Goal: Information Seeking & Learning: Learn about a topic

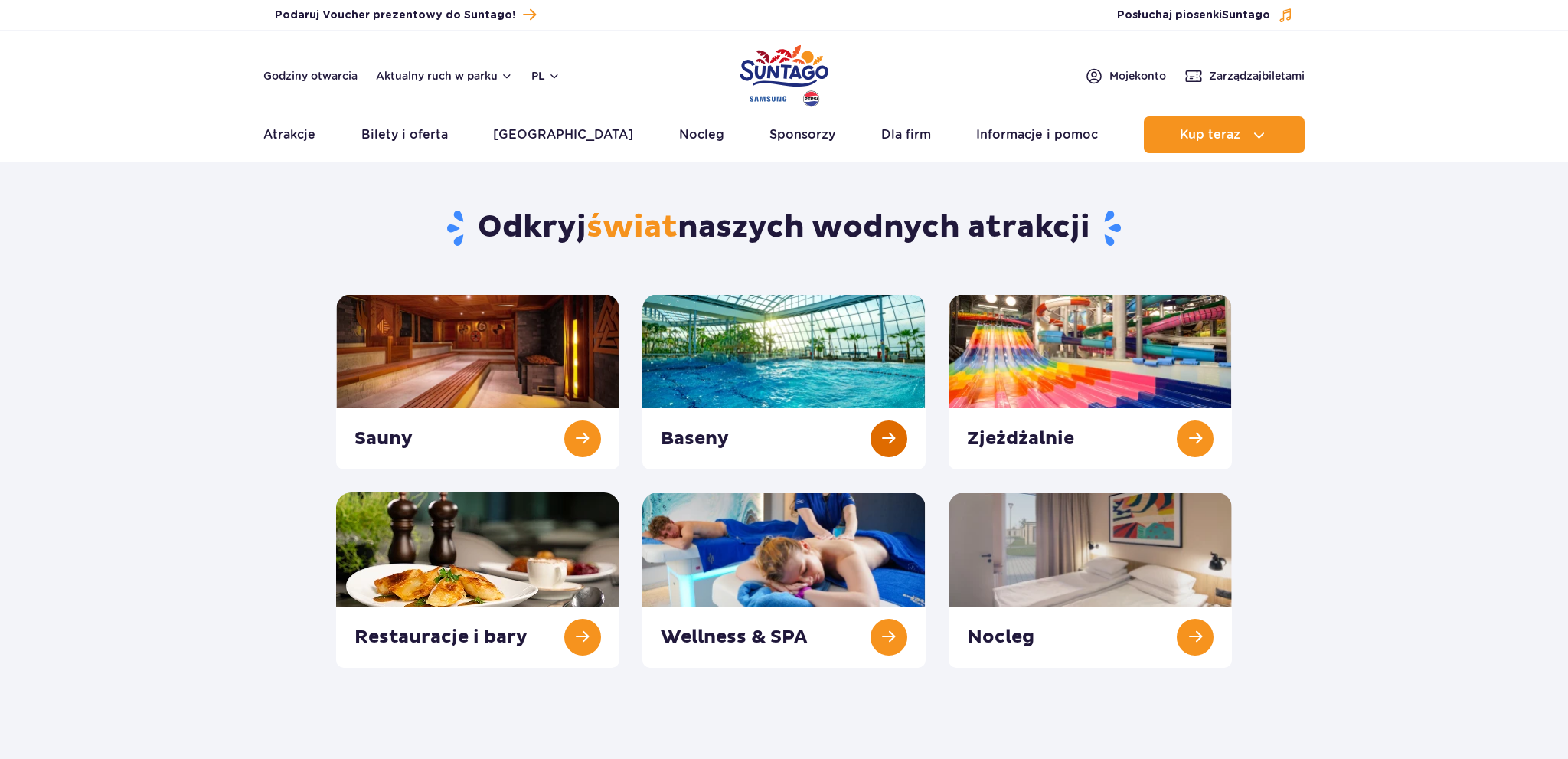
click at [755, 343] on link at bounding box center [784, 382] width 283 height 176
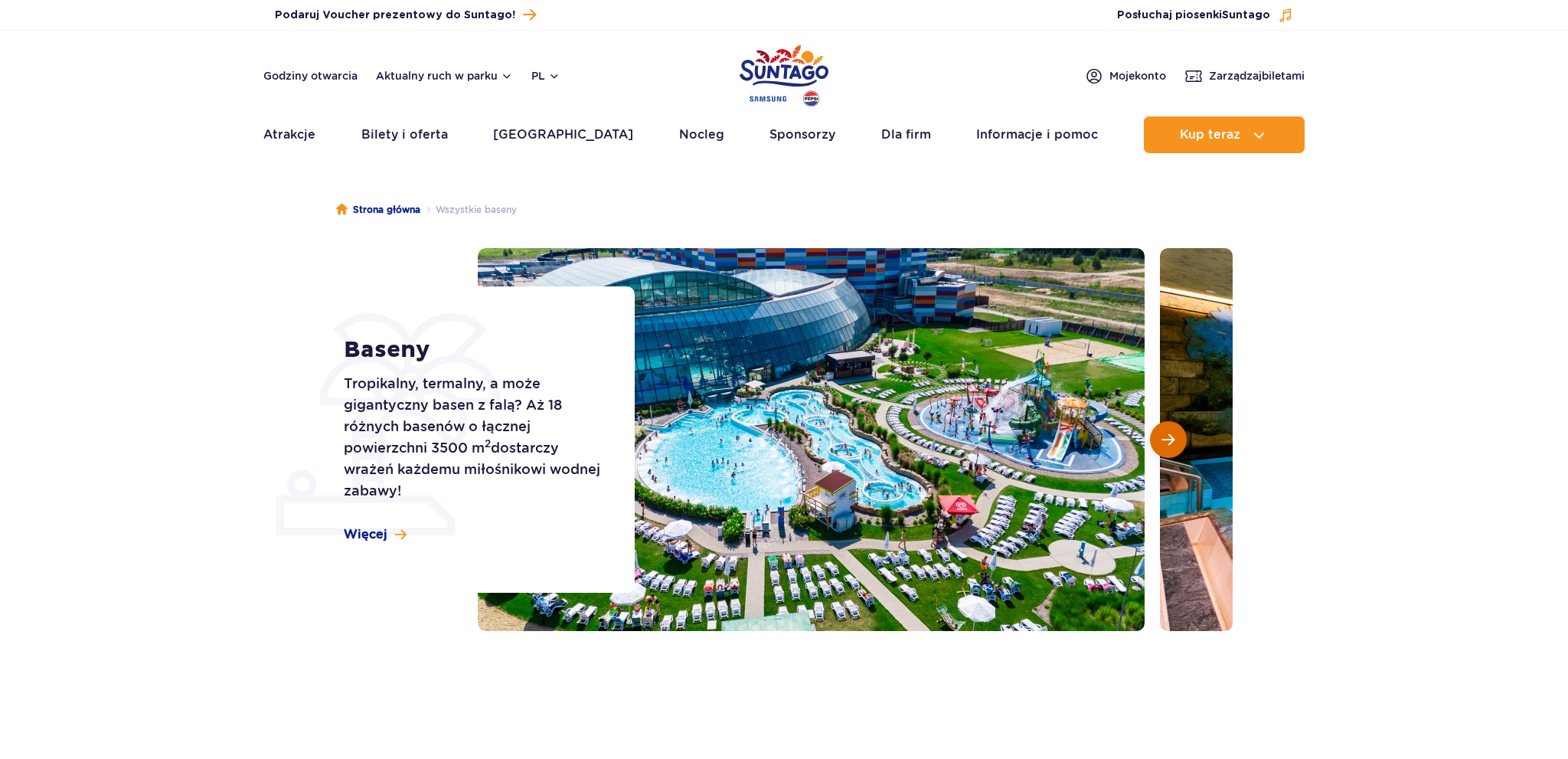
click at [1170, 440] on span "Następny slajd" at bounding box center [1168, 439] width 13 height 14
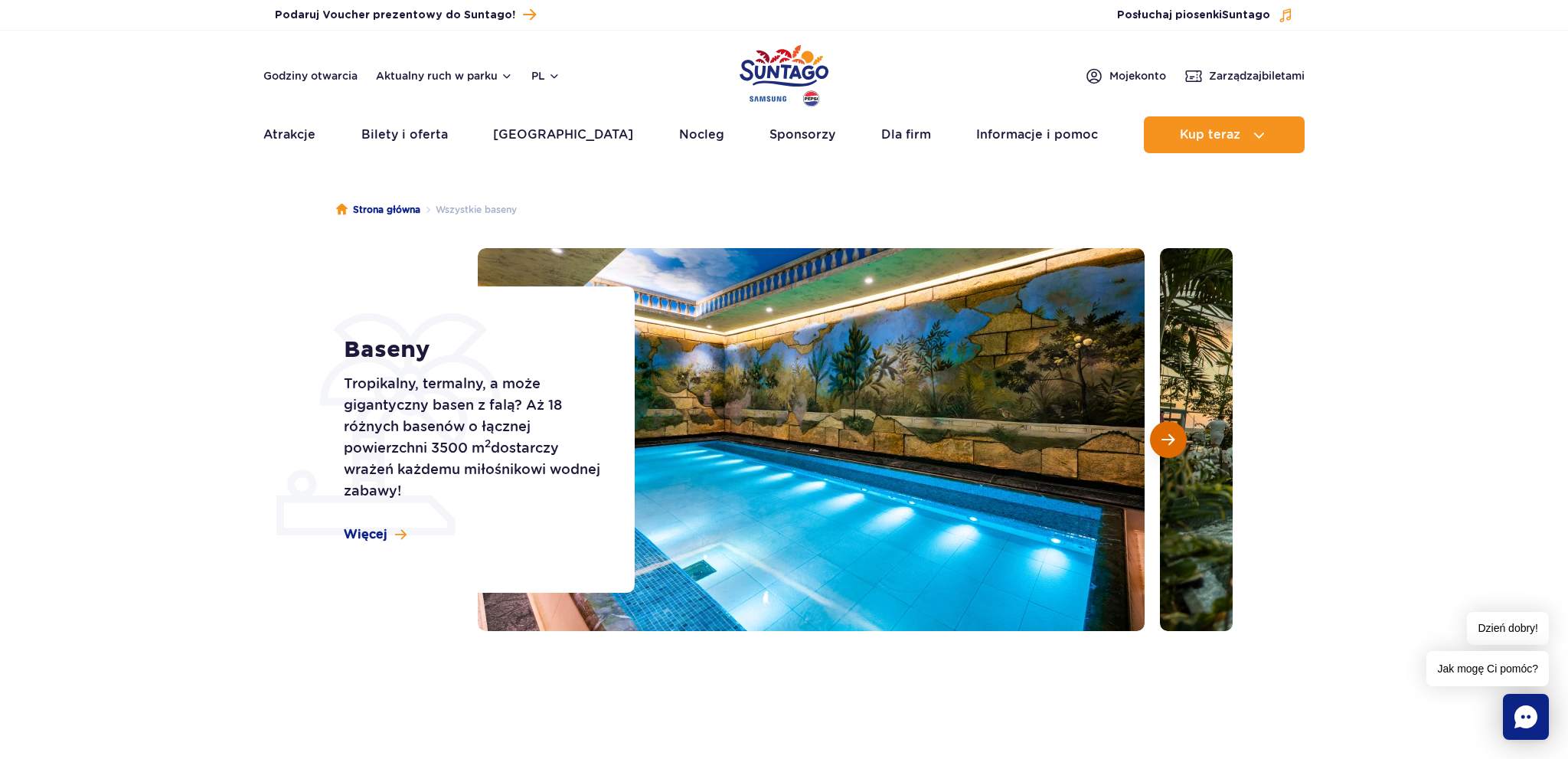
click at [1170, 440] on span "Następny slajd" at bounding box center [1168, 439] width 13 height 14
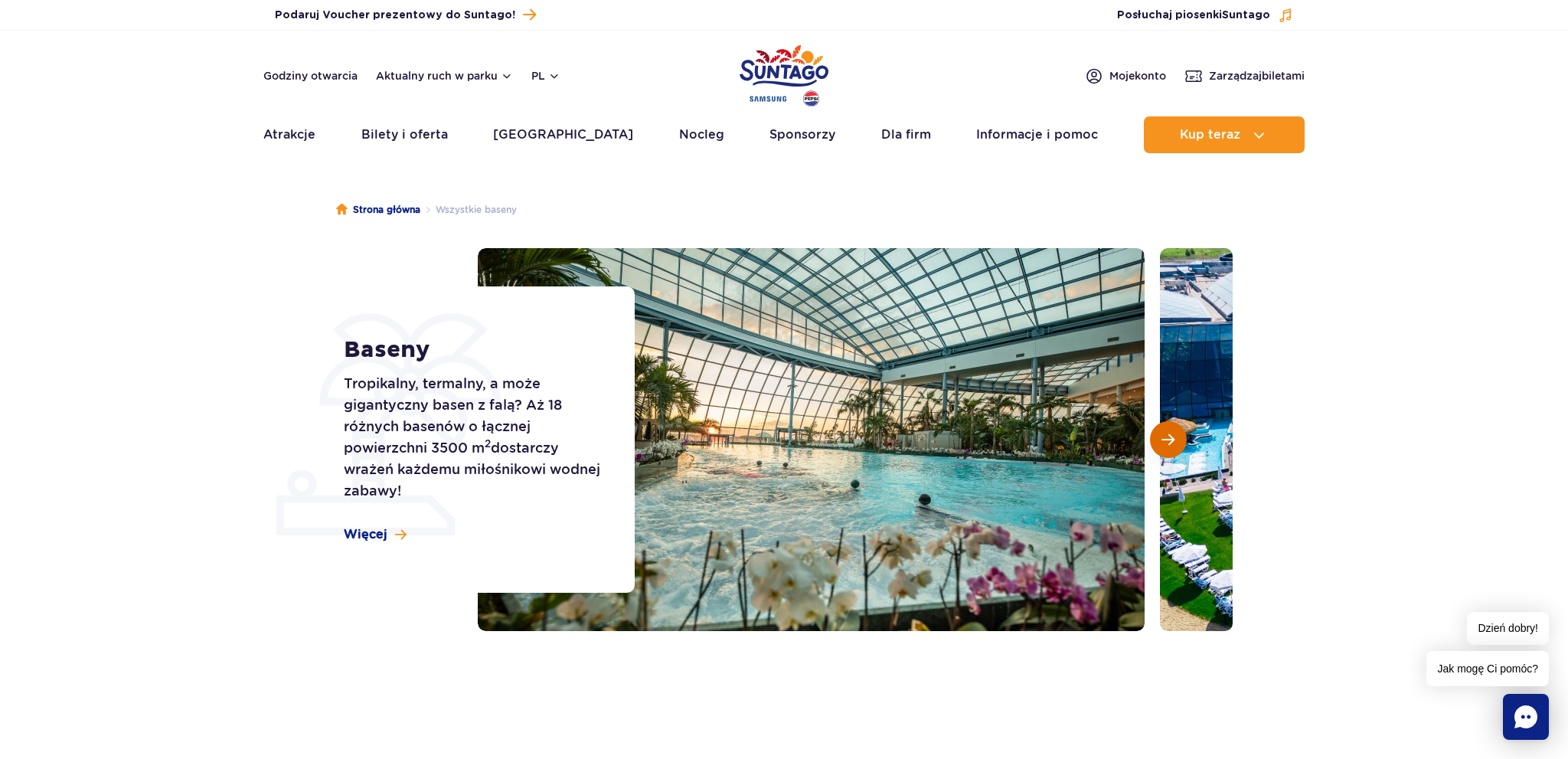
click at [1170, 440] on span "Następny slajd" at bounding box center [1168, 439] width 13 height 14
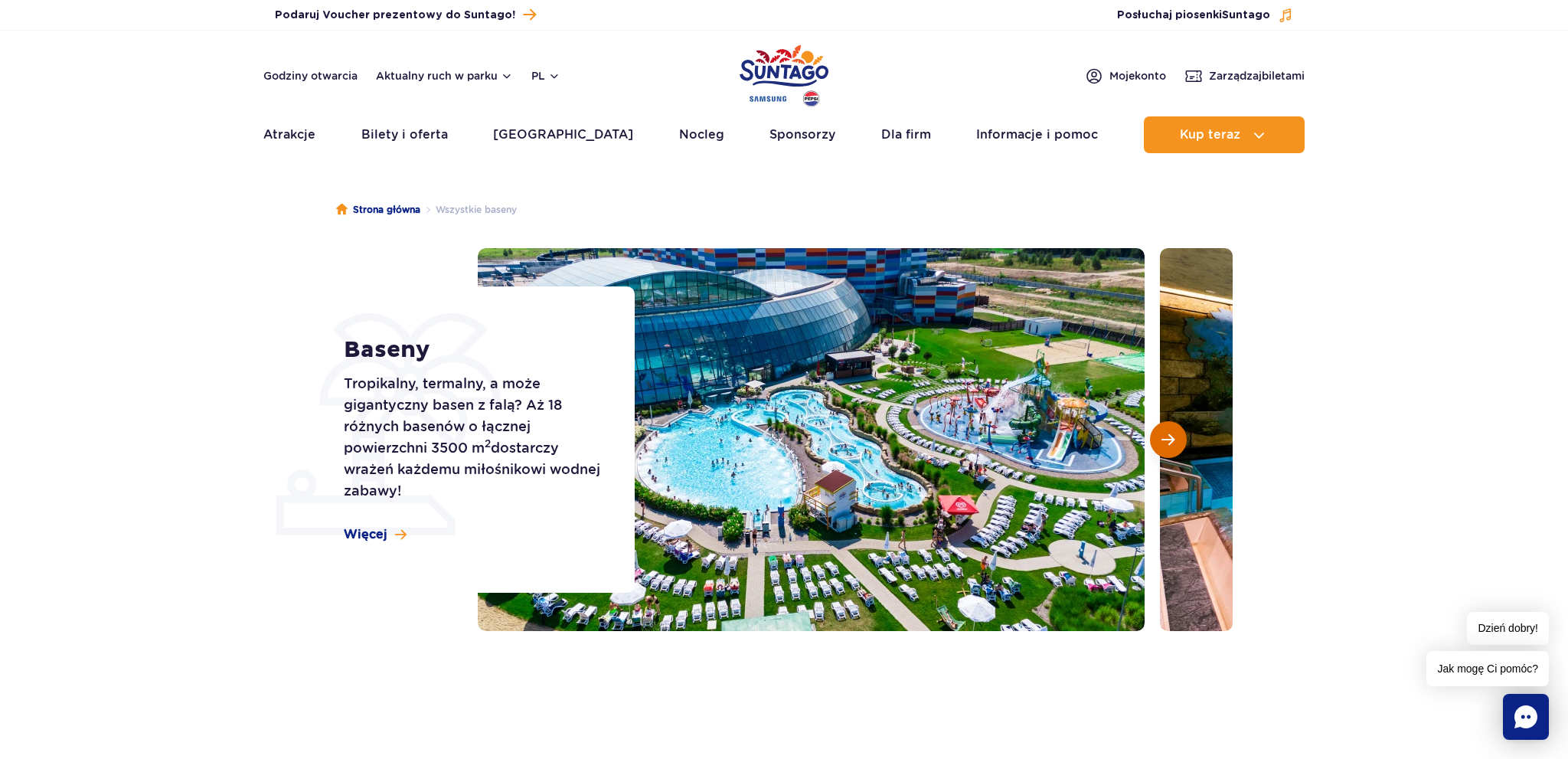
click at [1170, 440] on span "Następny slajd" at bounding box center [1168, 439] width 13 height 14
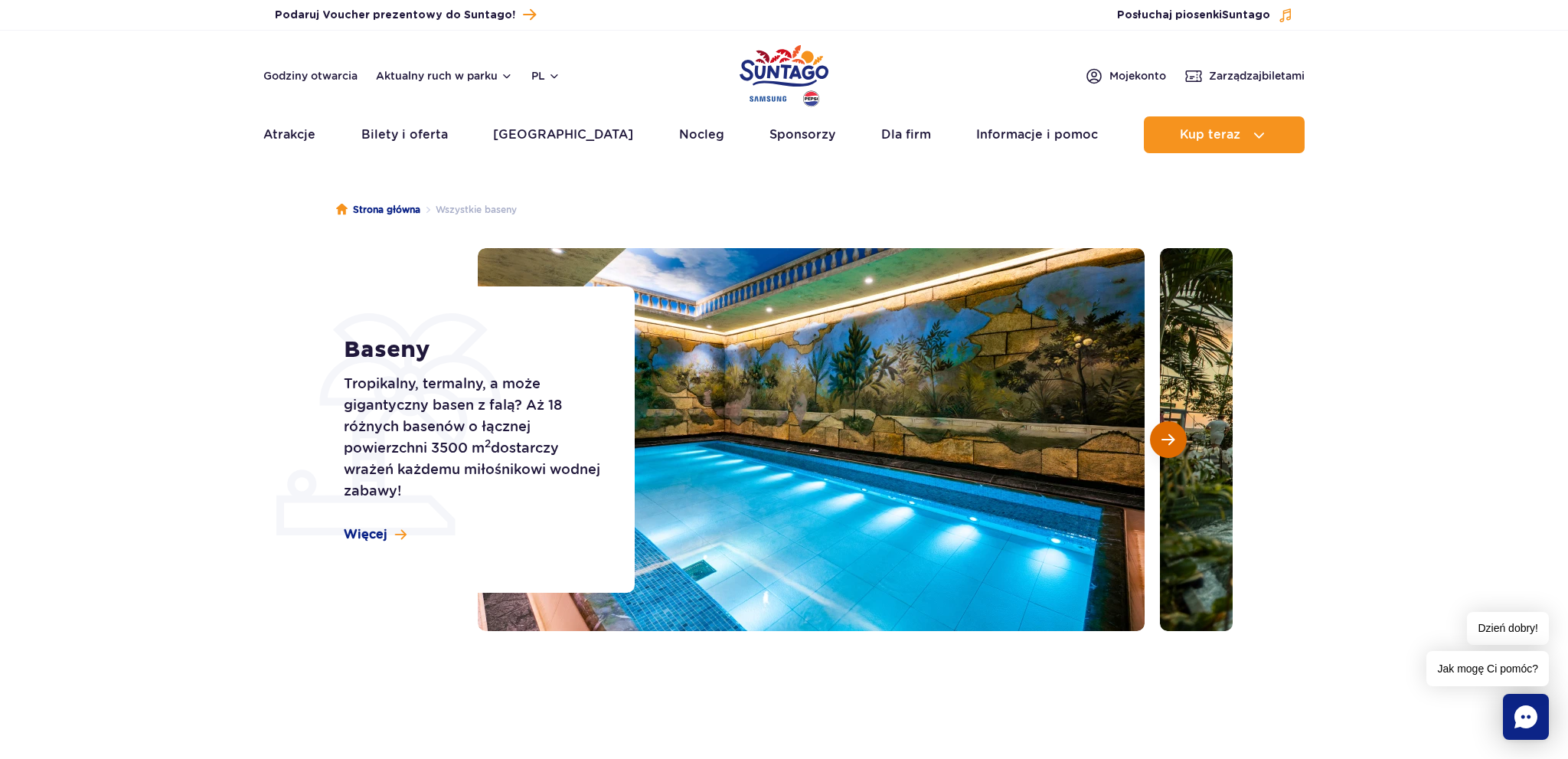
click at [1170, 440] on span "Następny slajd" at bounding box center [1168, 439] width 13 height 14
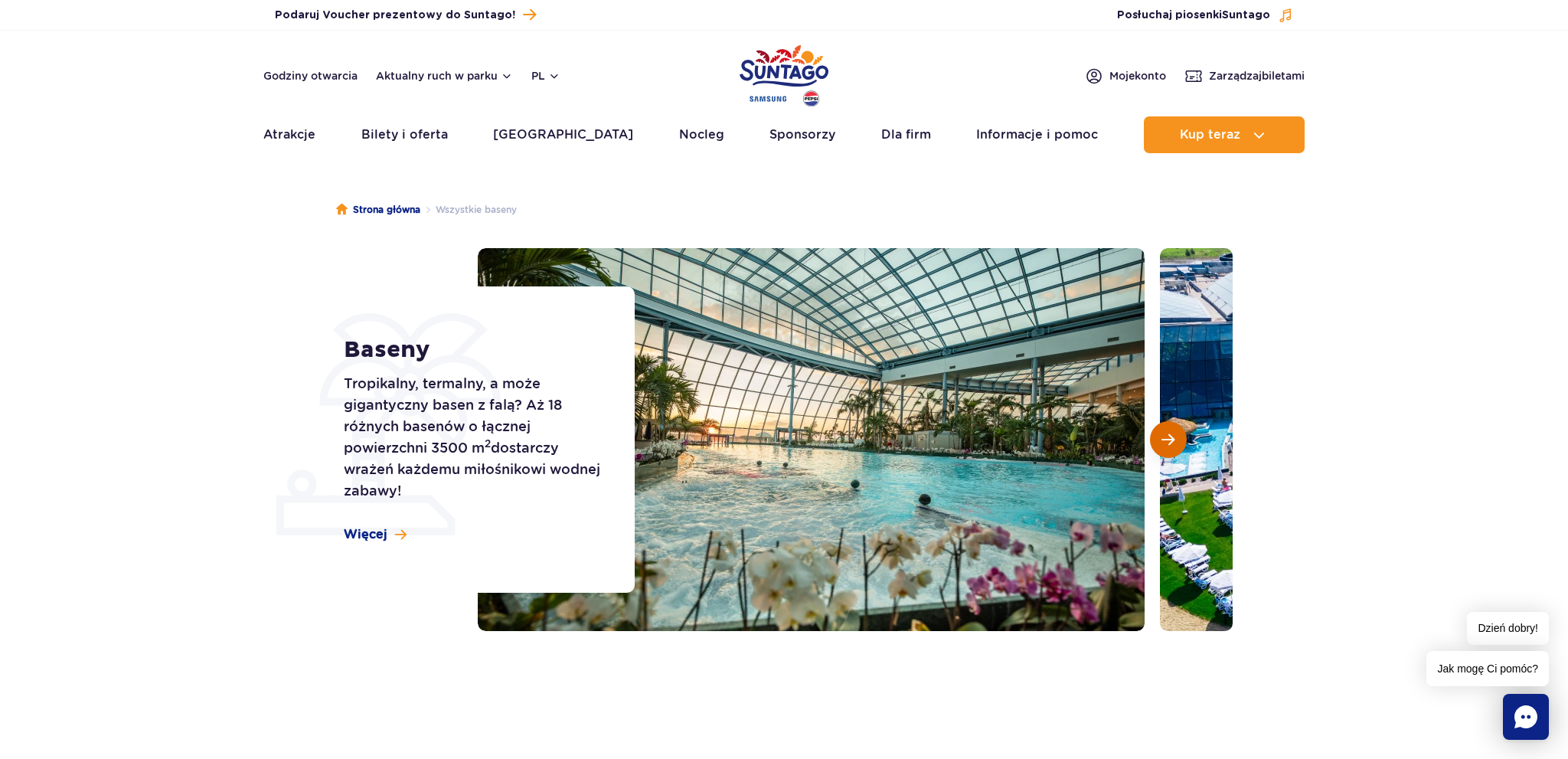
click at [1170, 440] on span "Następny slajd" at bounding box center [1168, 439] width 13 height 14
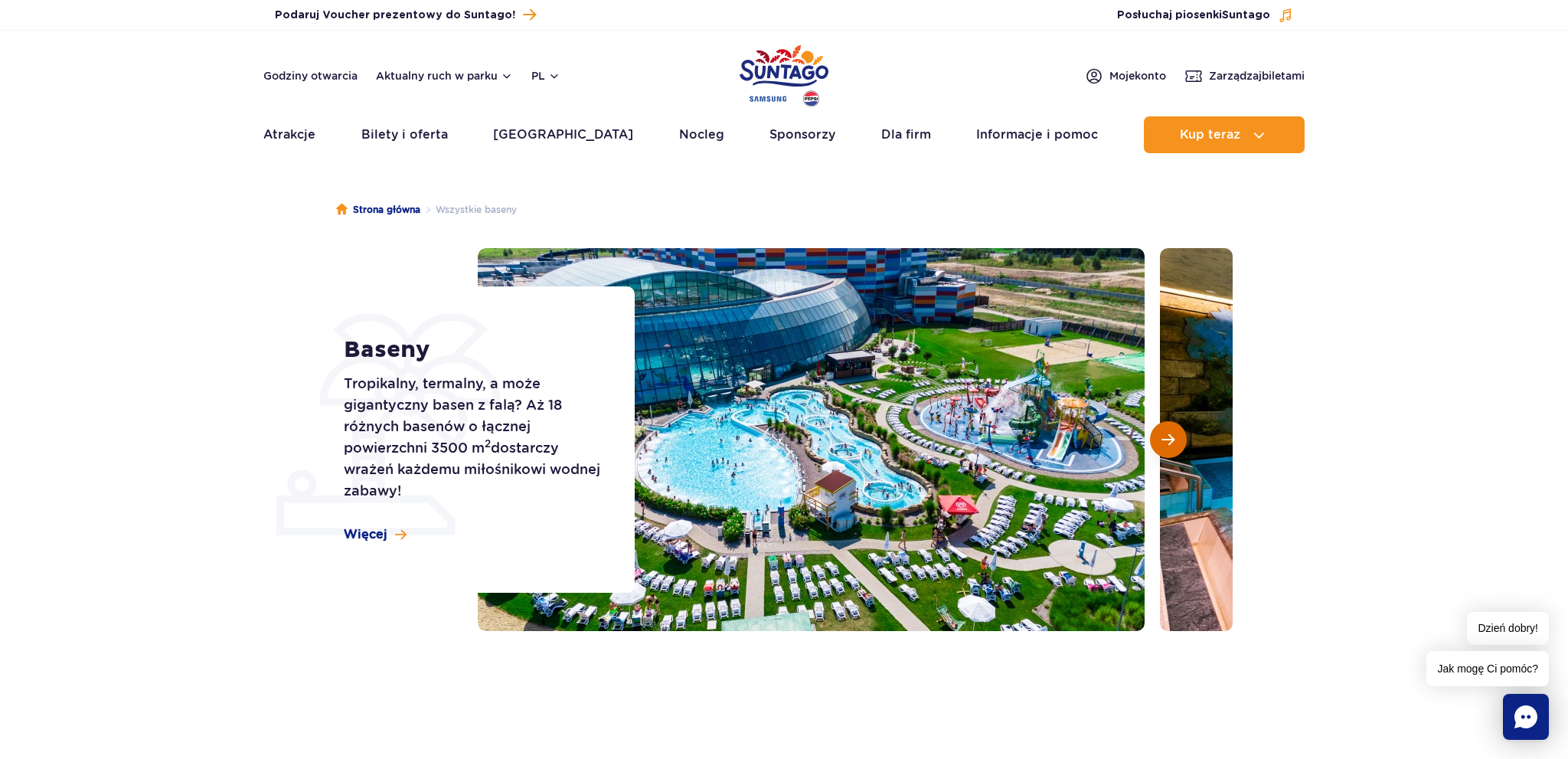
click at [1170, 440] on span "Następny slajd" at bounding box center [1168, 439] width 13 height 14
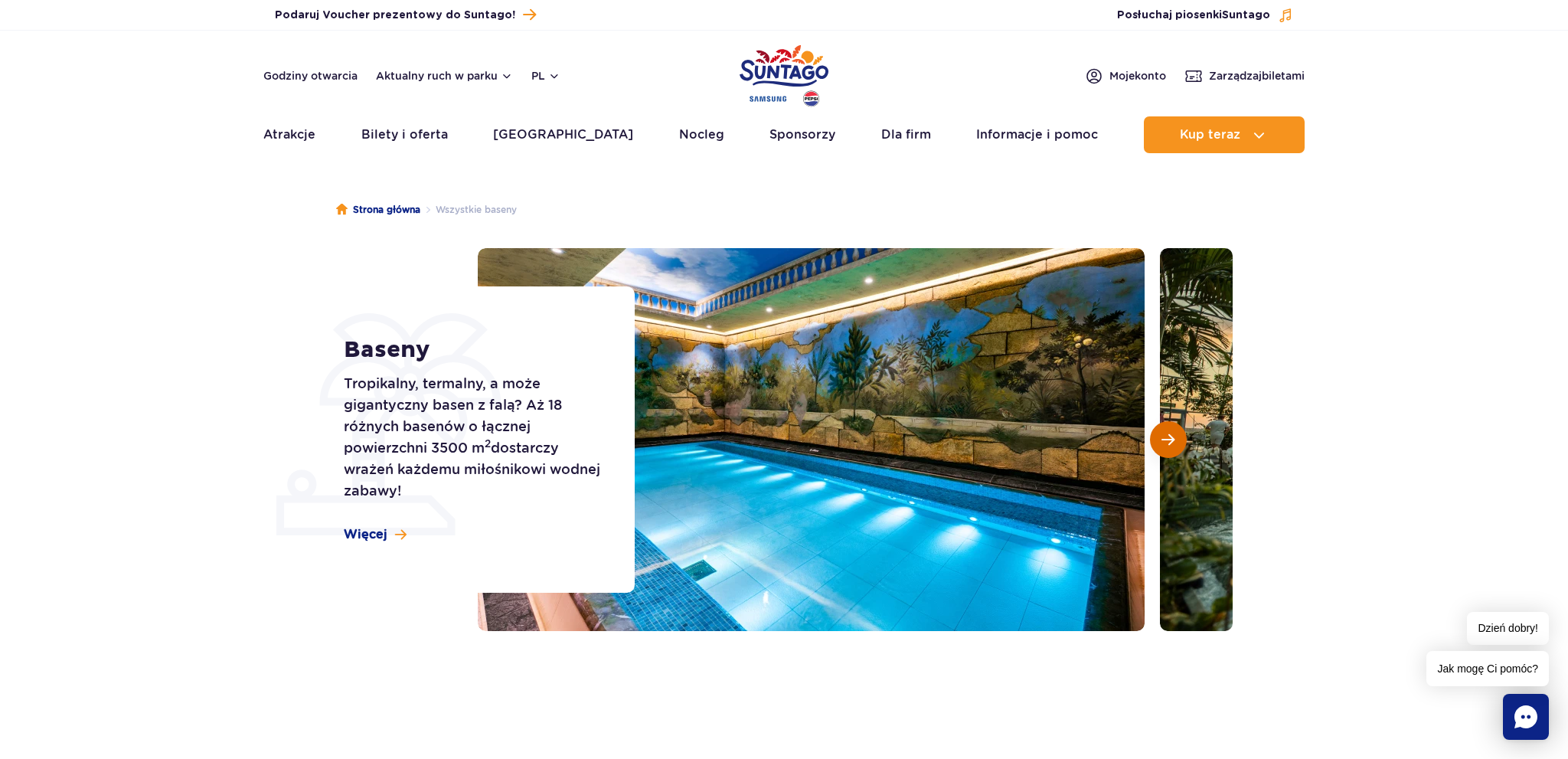
click at [1170, 440] on span "Następny slajd" at bounding box center [1168, 439] width 13 height 14
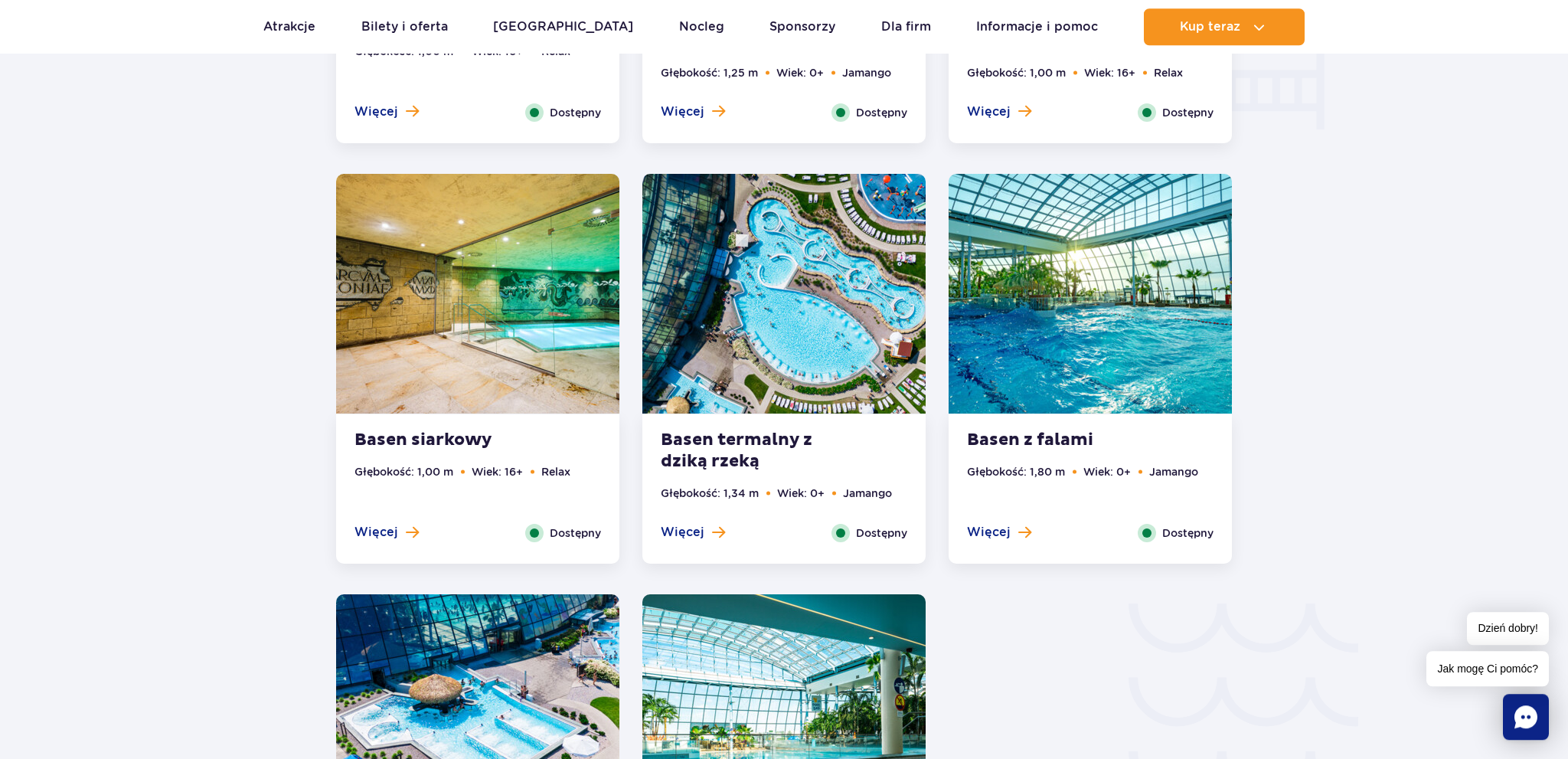
scroll to position [2263, 0]
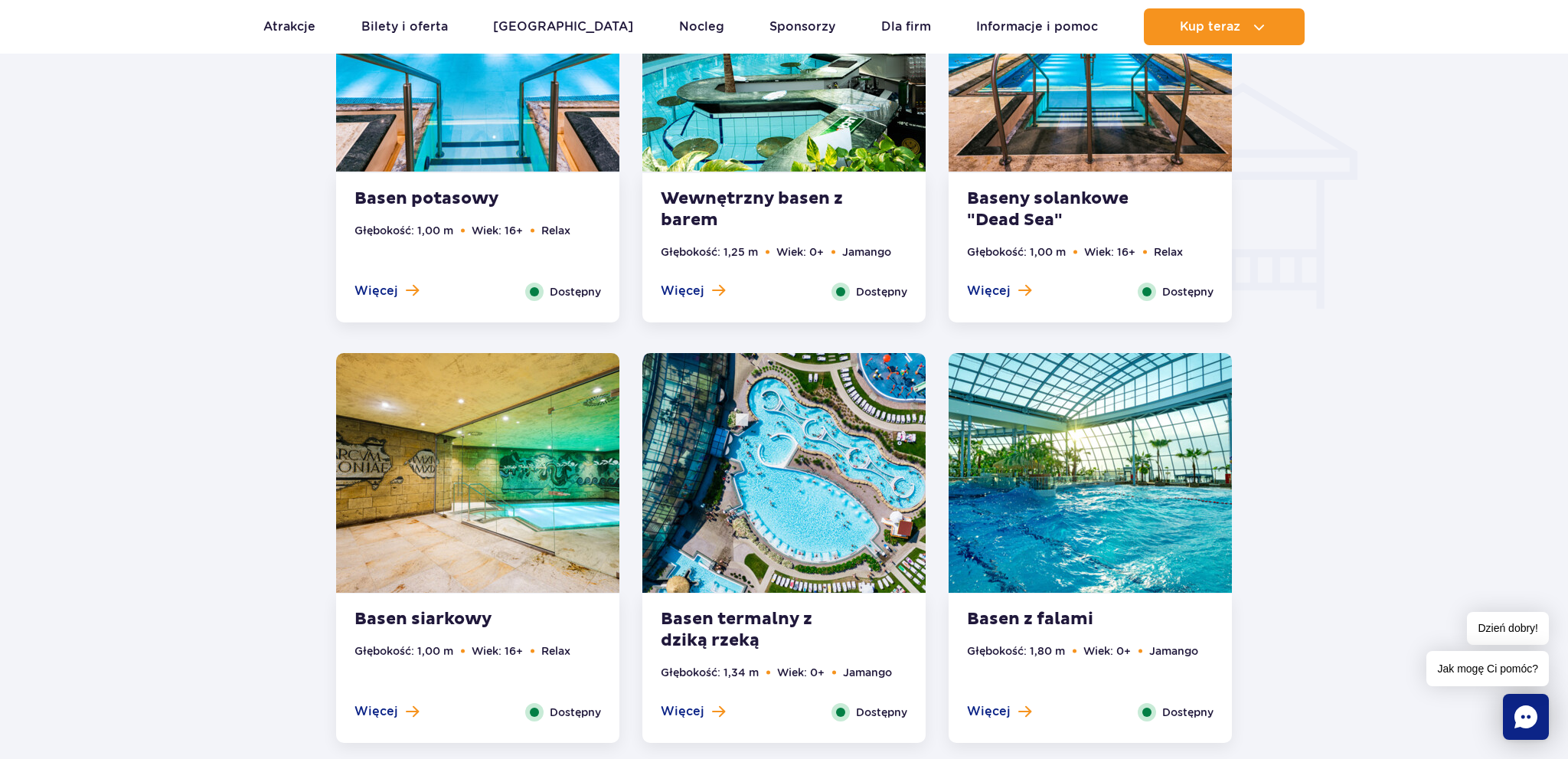
scroll to position [1455, 0]
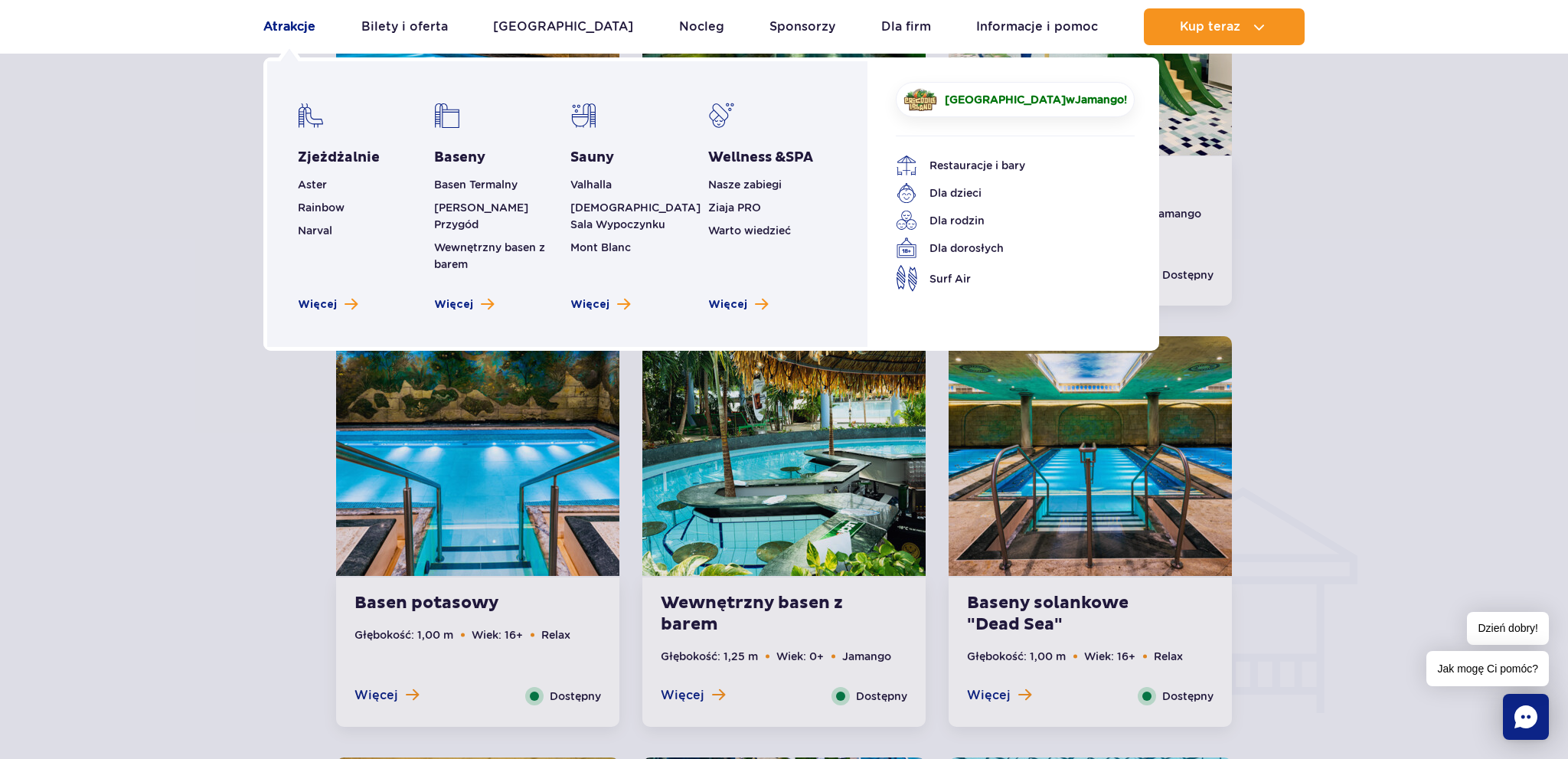
click at [304, 24] on link "Atrakcje" at bounding box center [290, 26] width 52 height 36
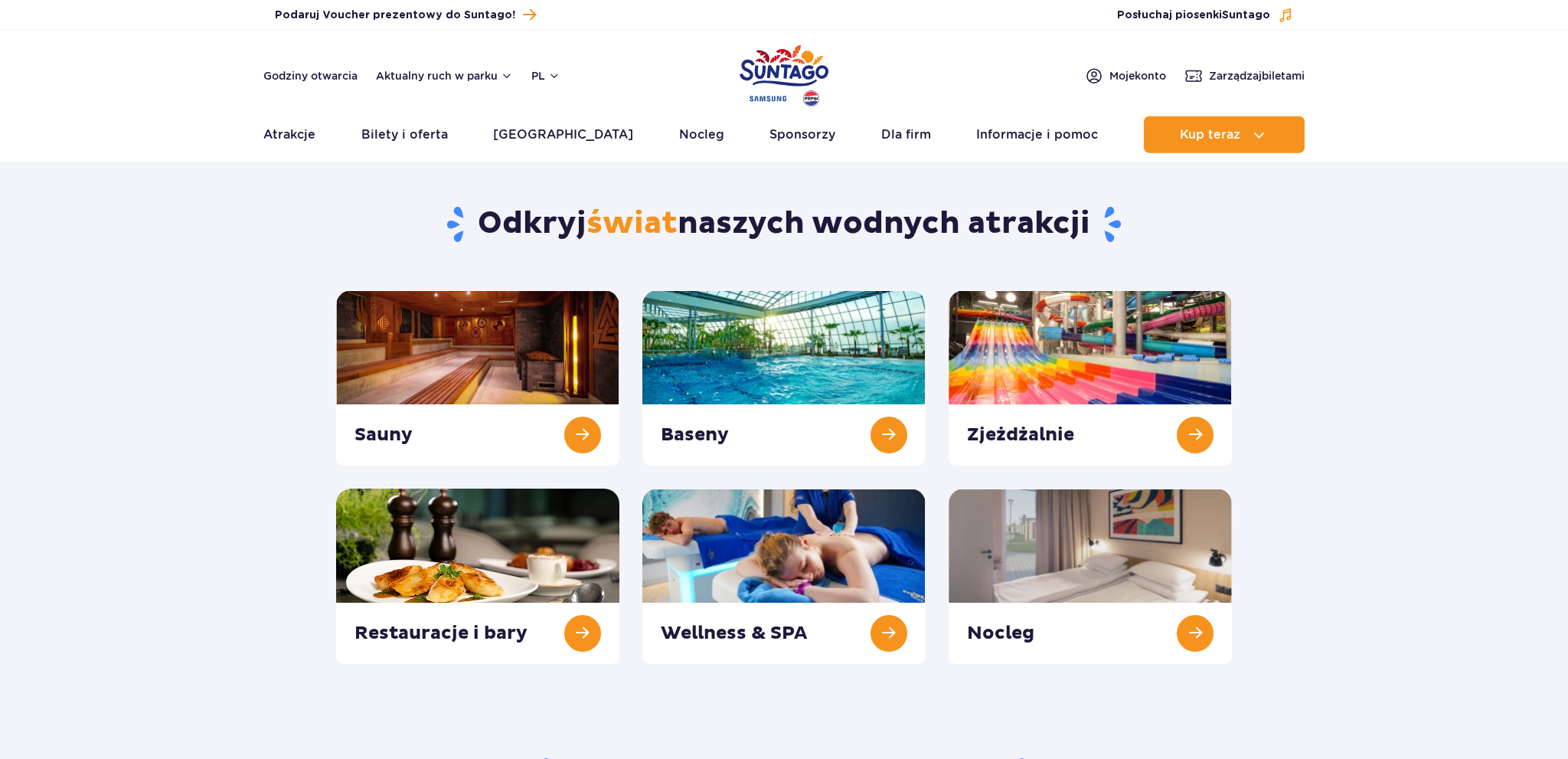
scroll to position [80, 0]
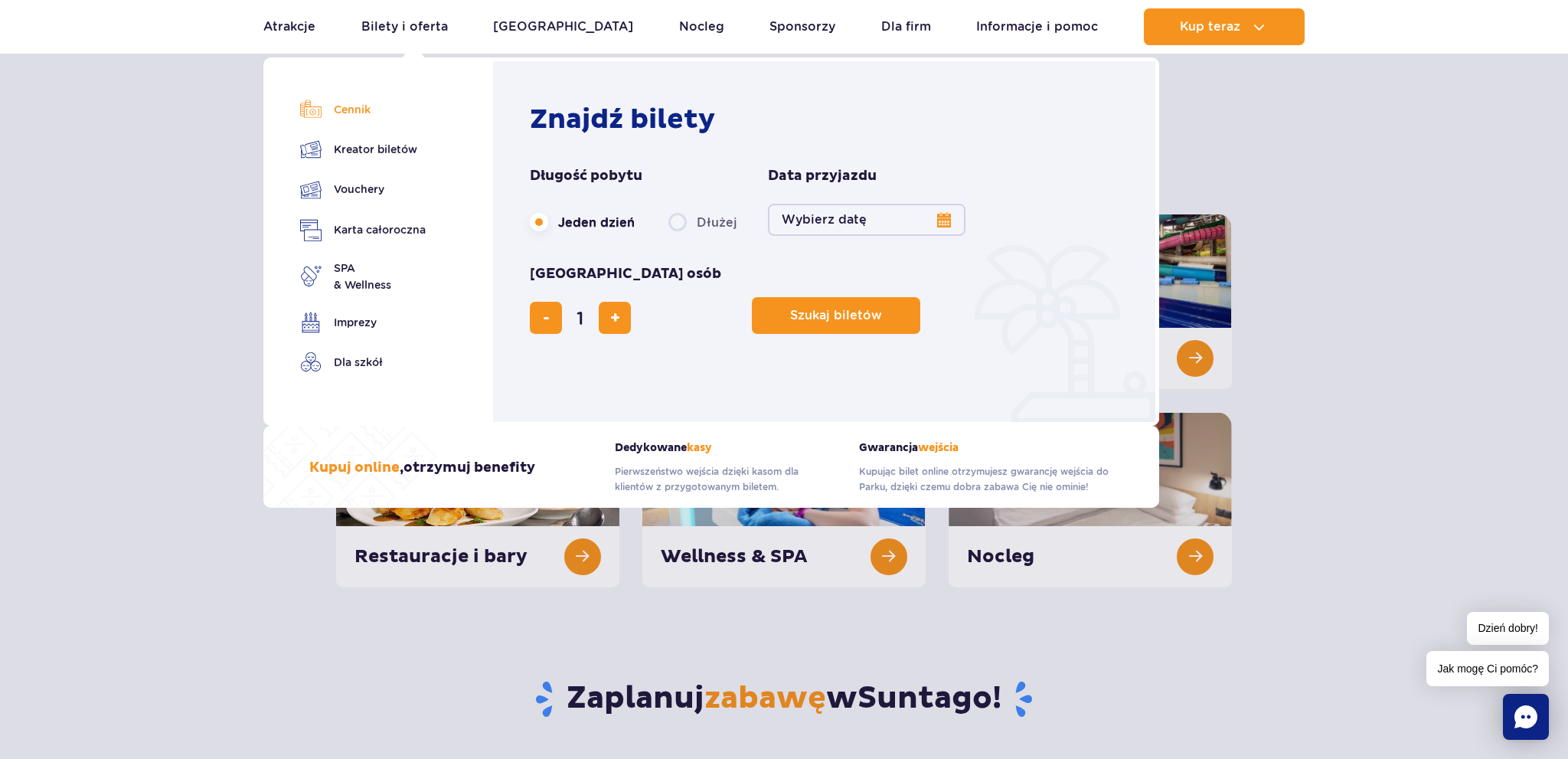
click at [357, 113] on link "Cennik" at bounding box center [362, 109] width 125 height 21
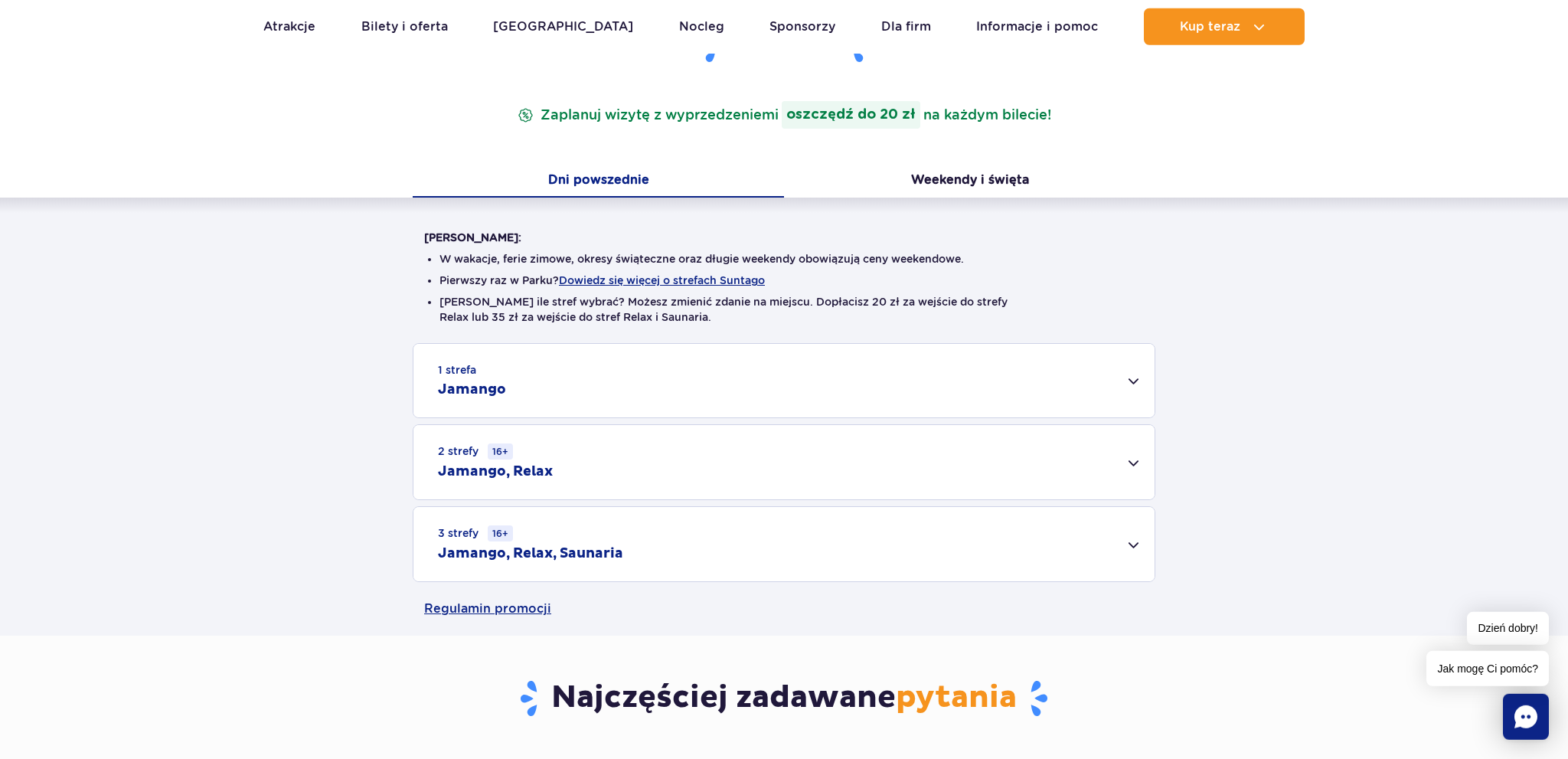
scroll to position [162, 0]
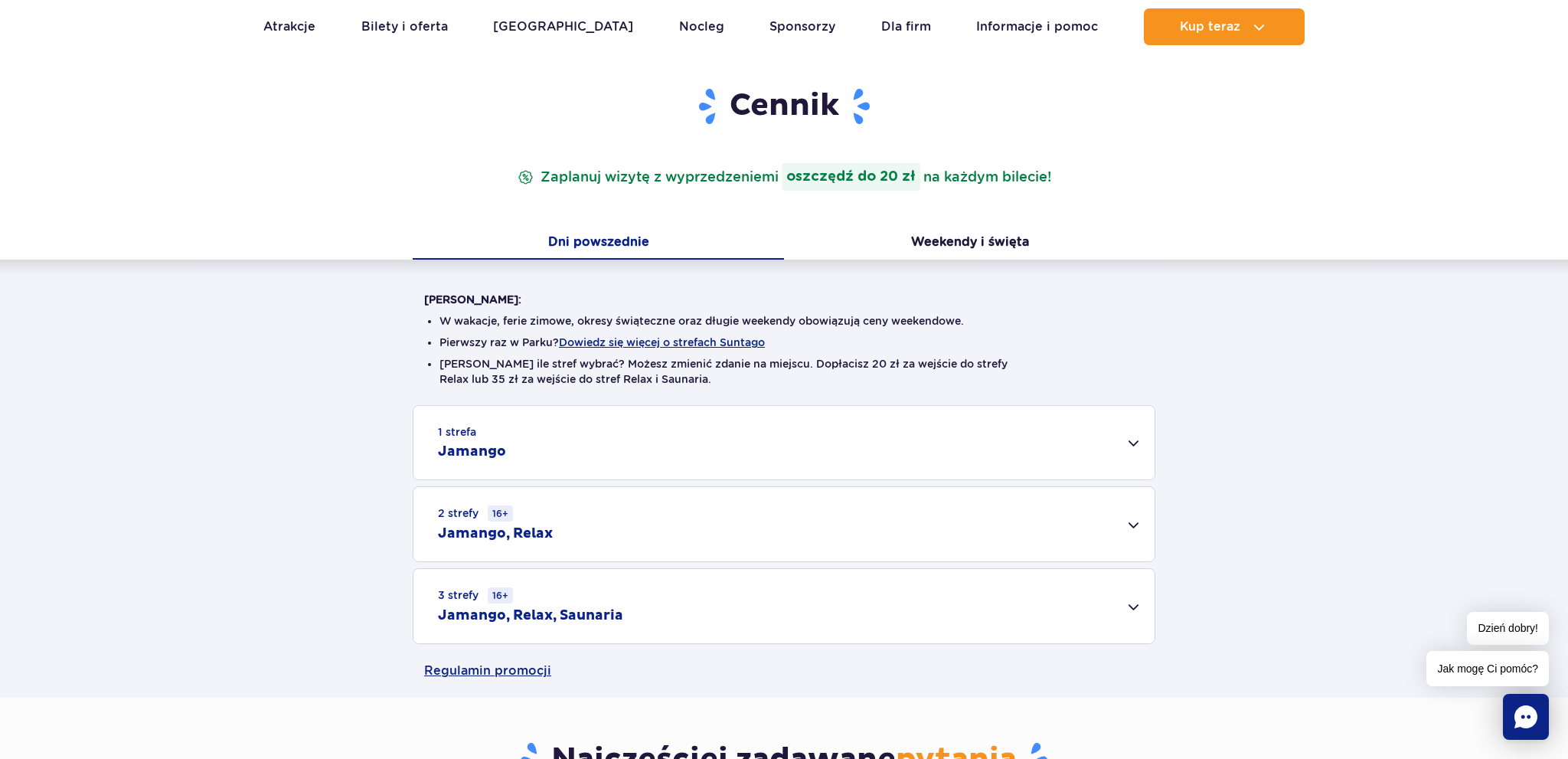
click at [1123, 444] on div "1 strefa Jamango" at bounding box center [784, 443] width 742 height 74
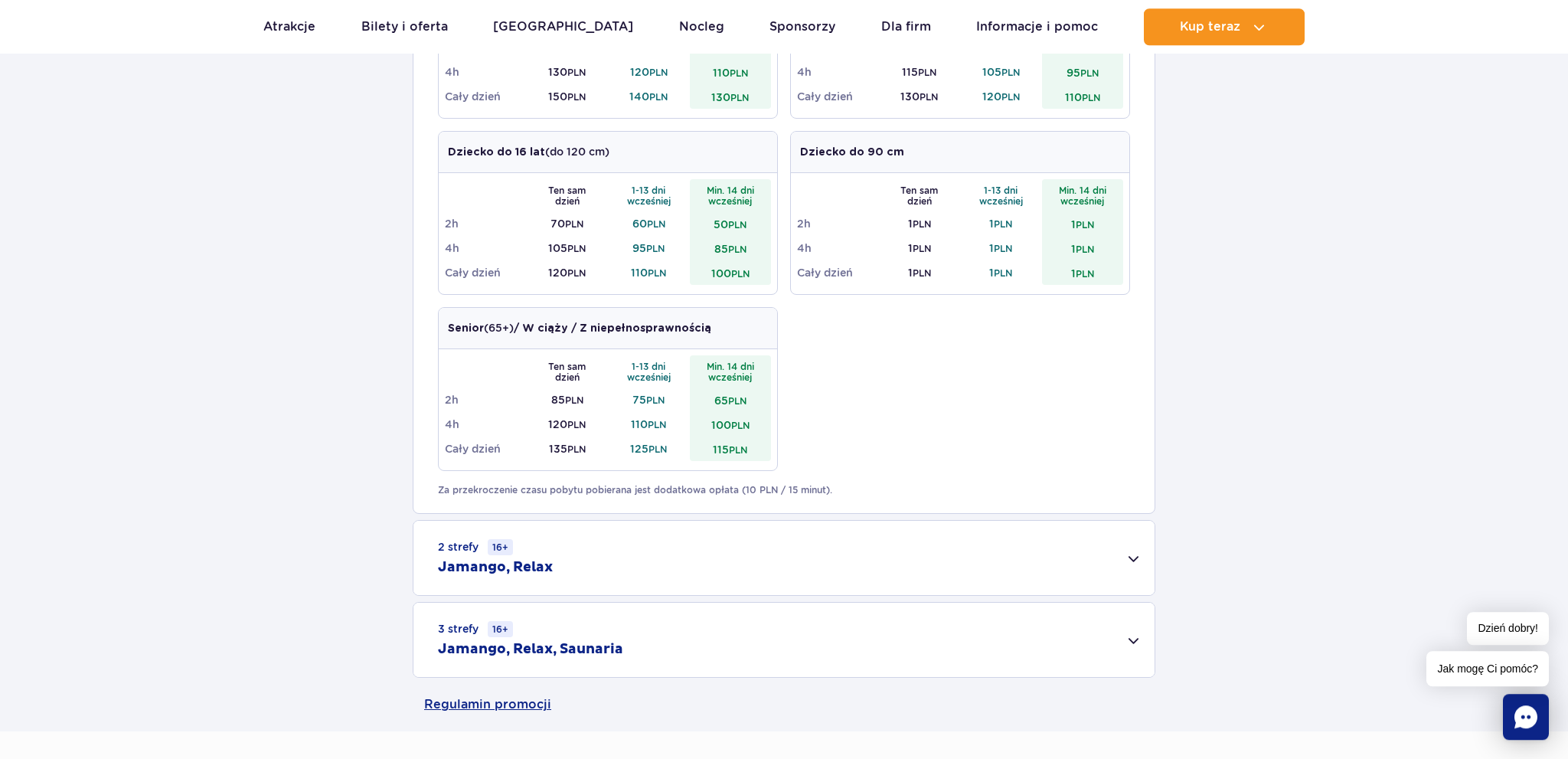
scroll to position [727, 0]
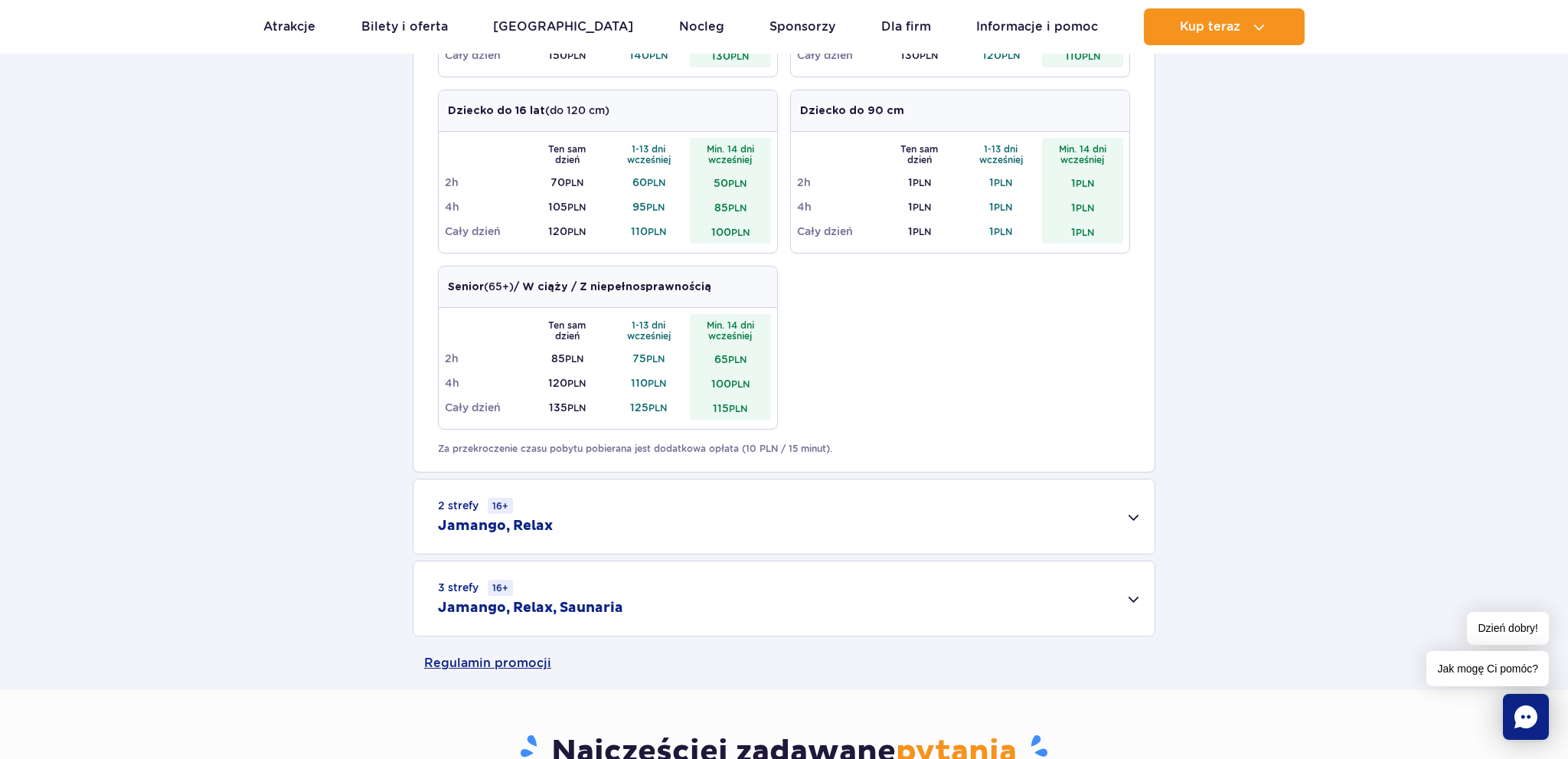
click at [1133, 516] on div "2 strefy 16+ Jamango, Relax" at bounding box center [784, 516] width 742 height 75
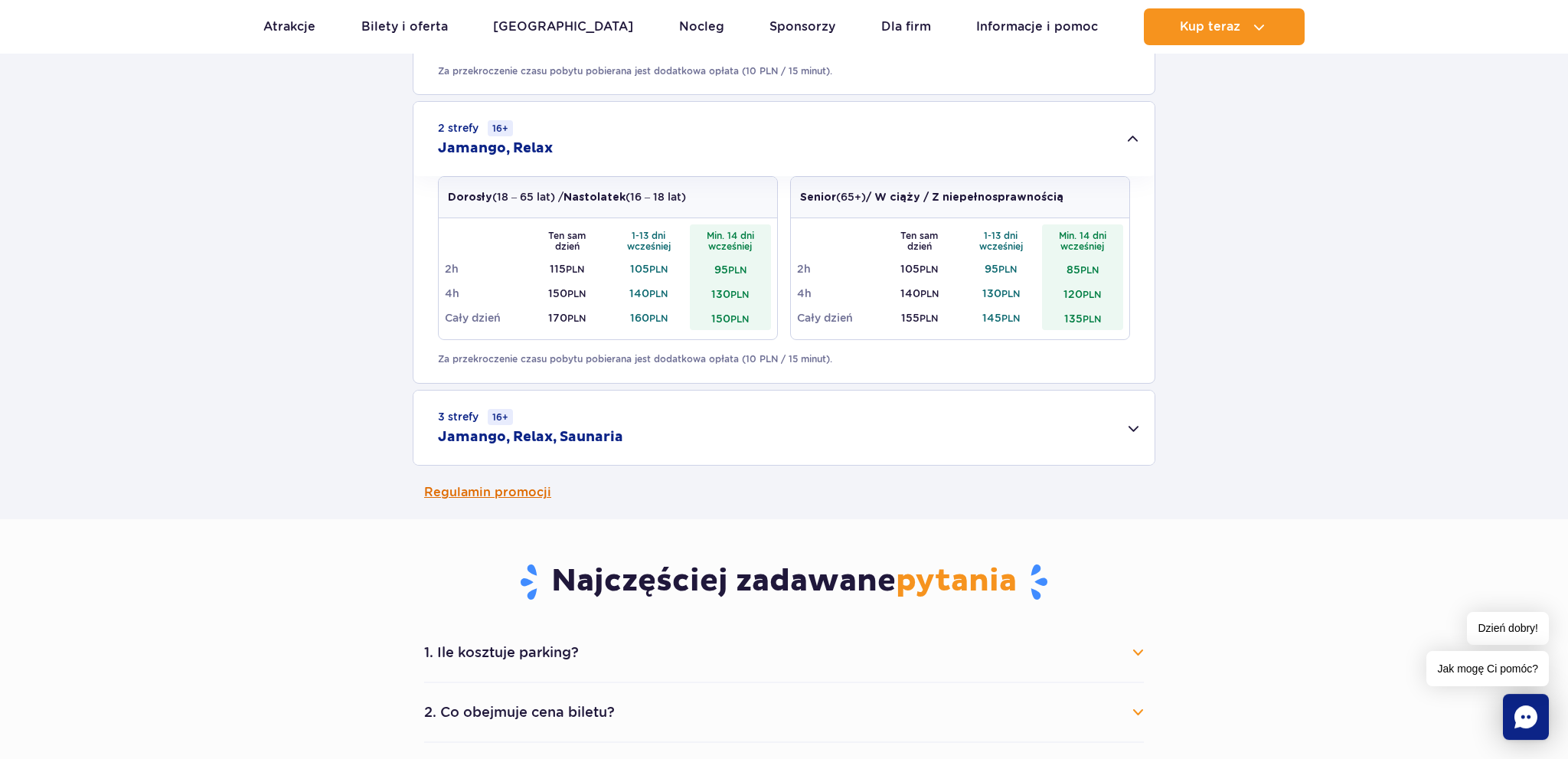
scroll to position [1213, 0]
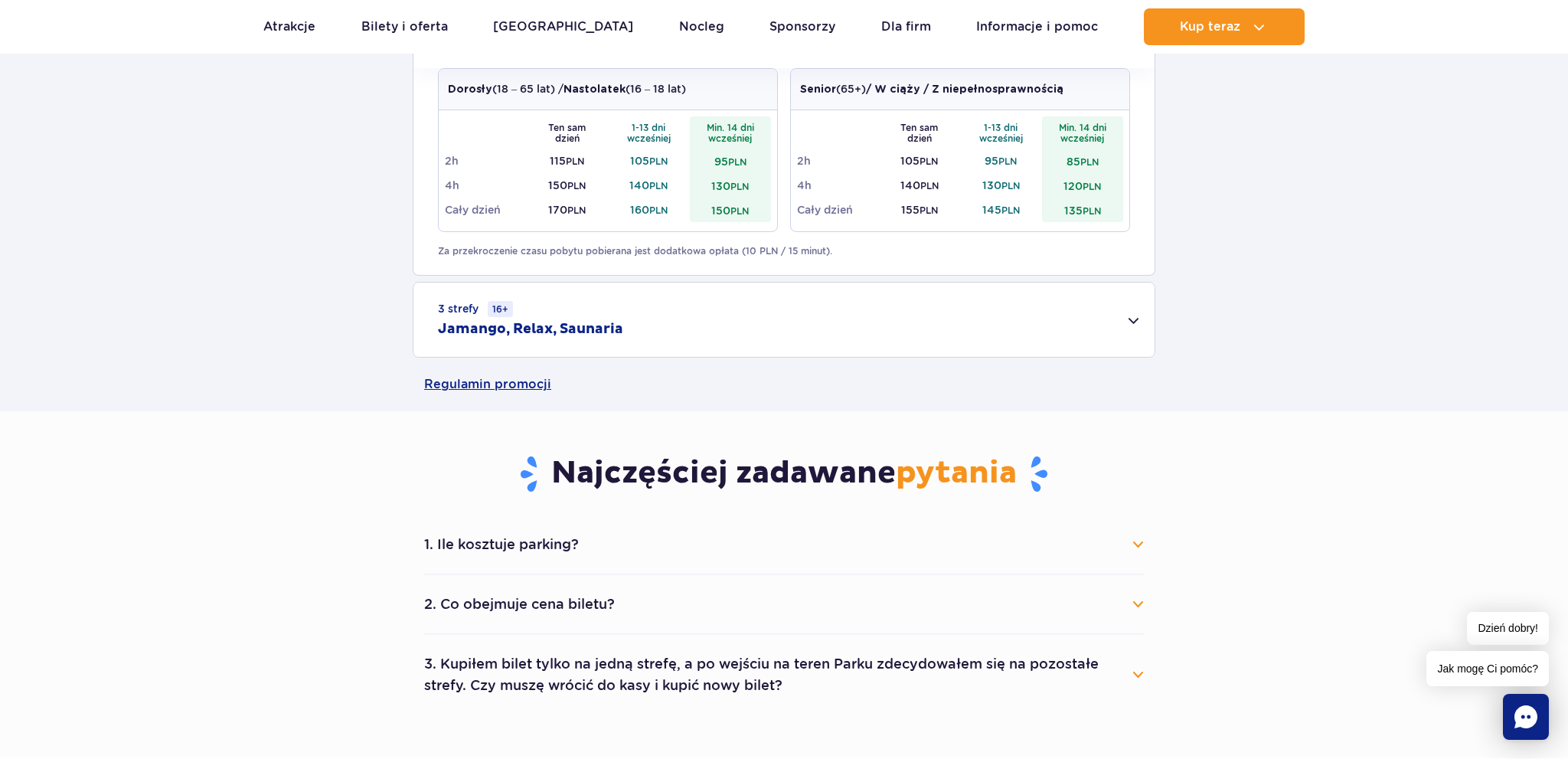
click at [1134, 325] on div "3 strefy 16+ Jamango, Relax, Saunaria" at bounding box center [784, 320] width 742 height 75
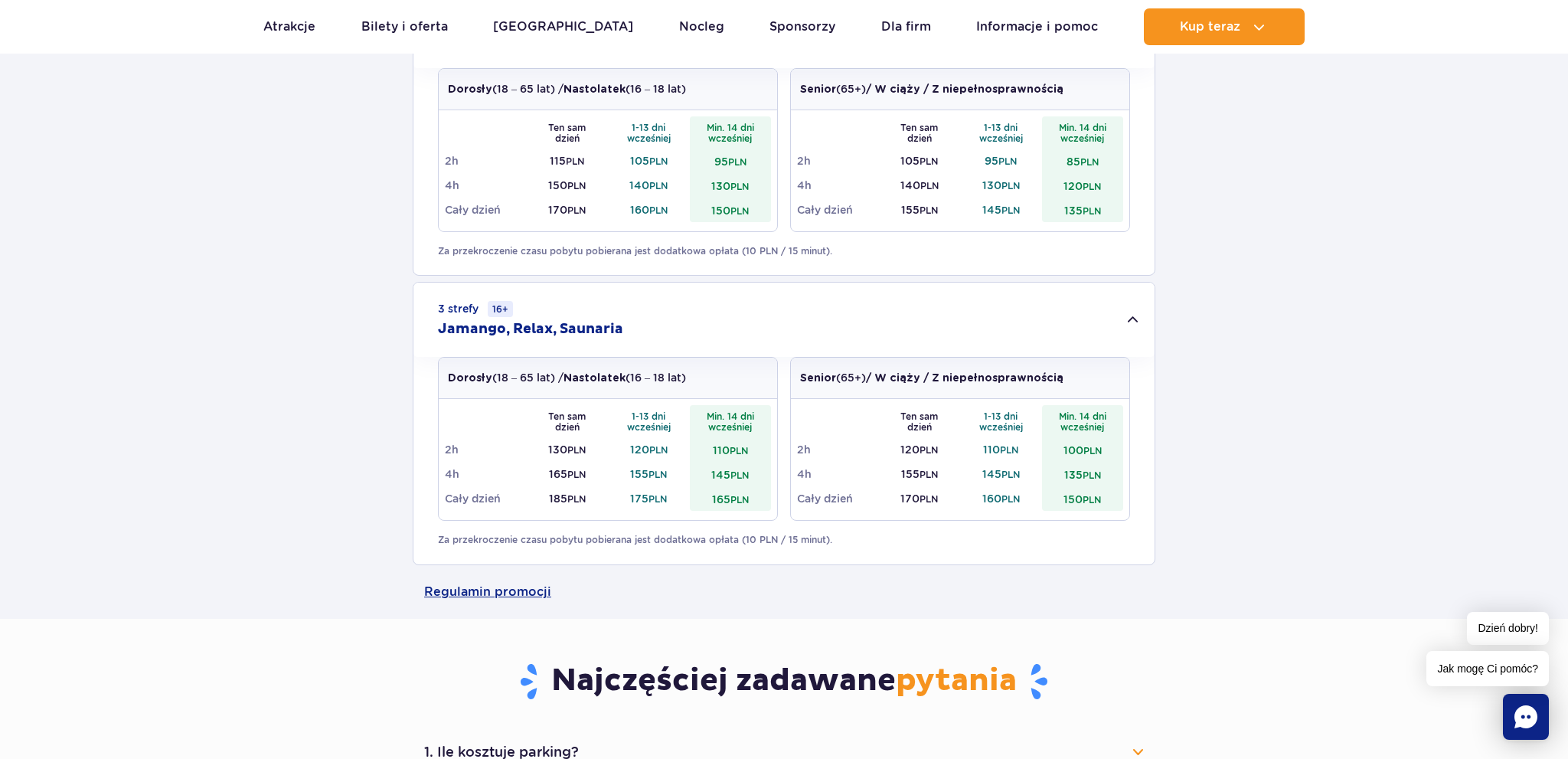
scroll to position [1617, 0]
